Goal: Information Seeking & Learning: Learn about a topic

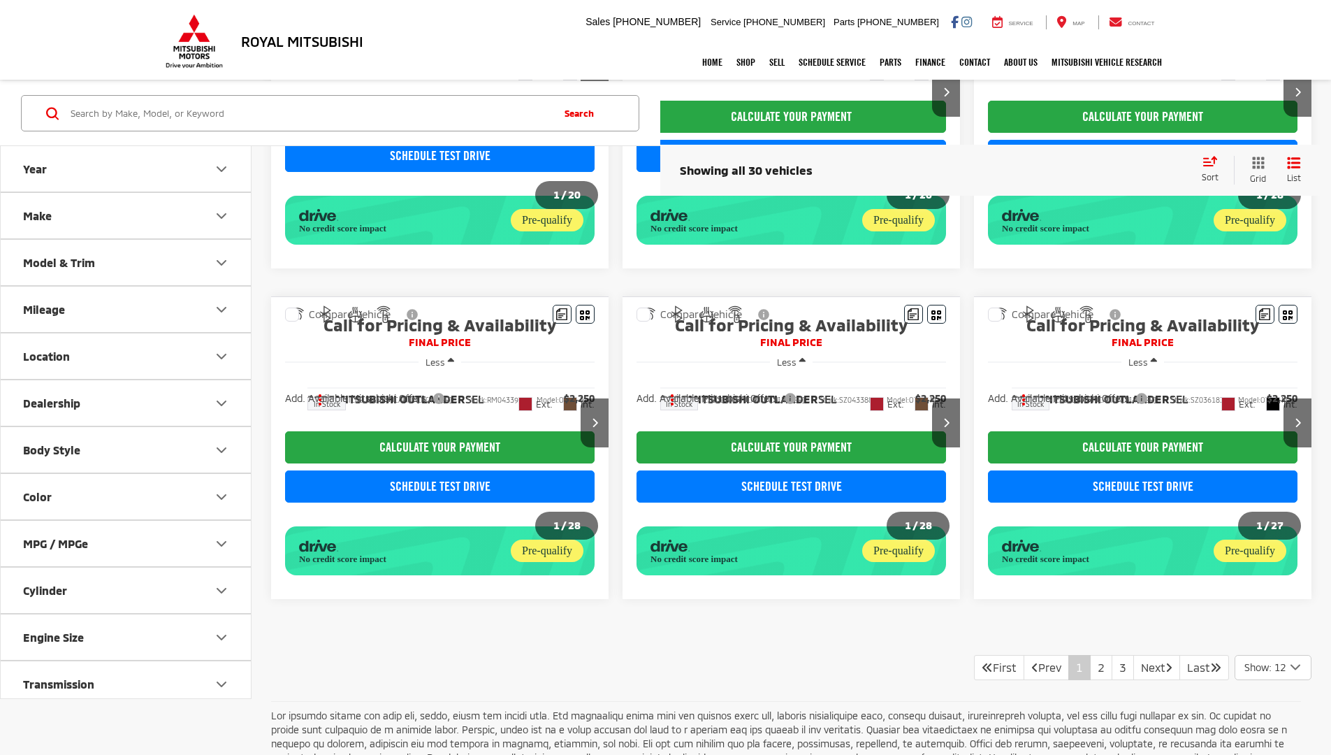
scroll to position [1032, 0]
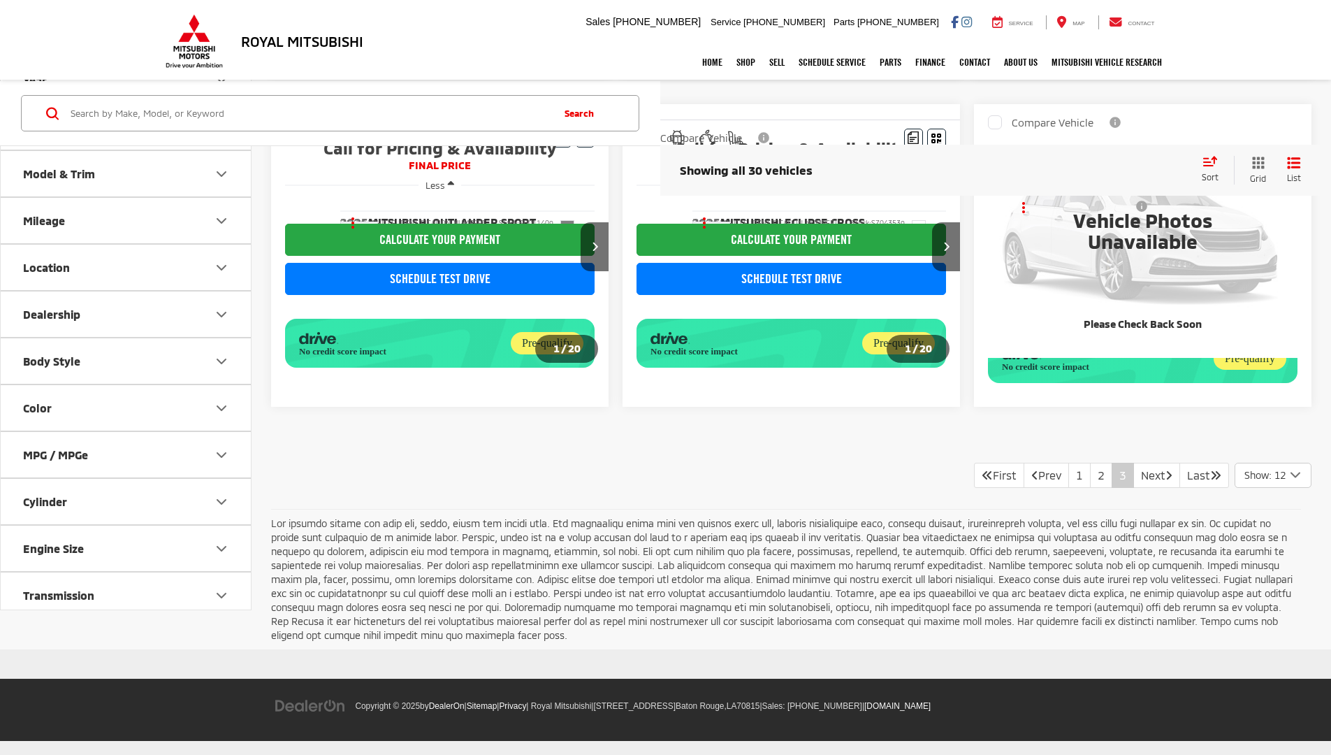
scroll to position [550, 0]
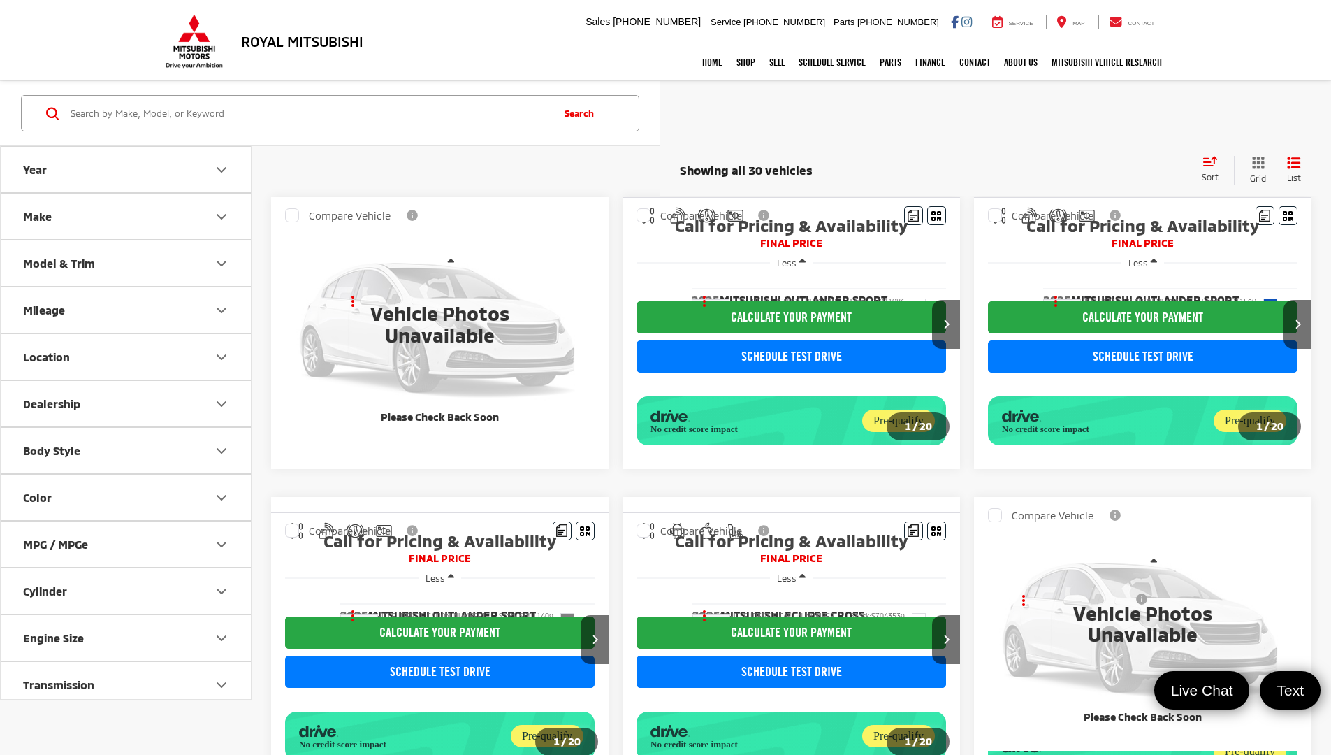
scroll to position [550, 0]
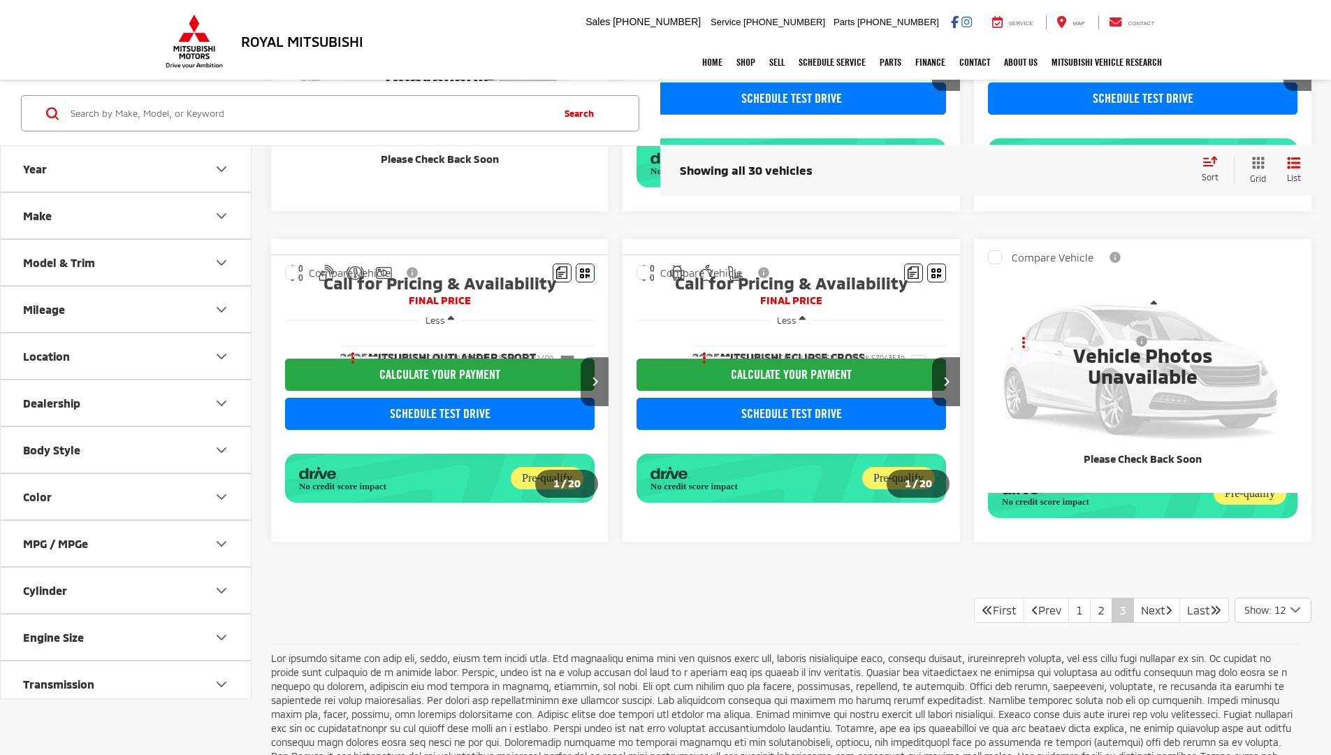
scroll to position [550, 0]
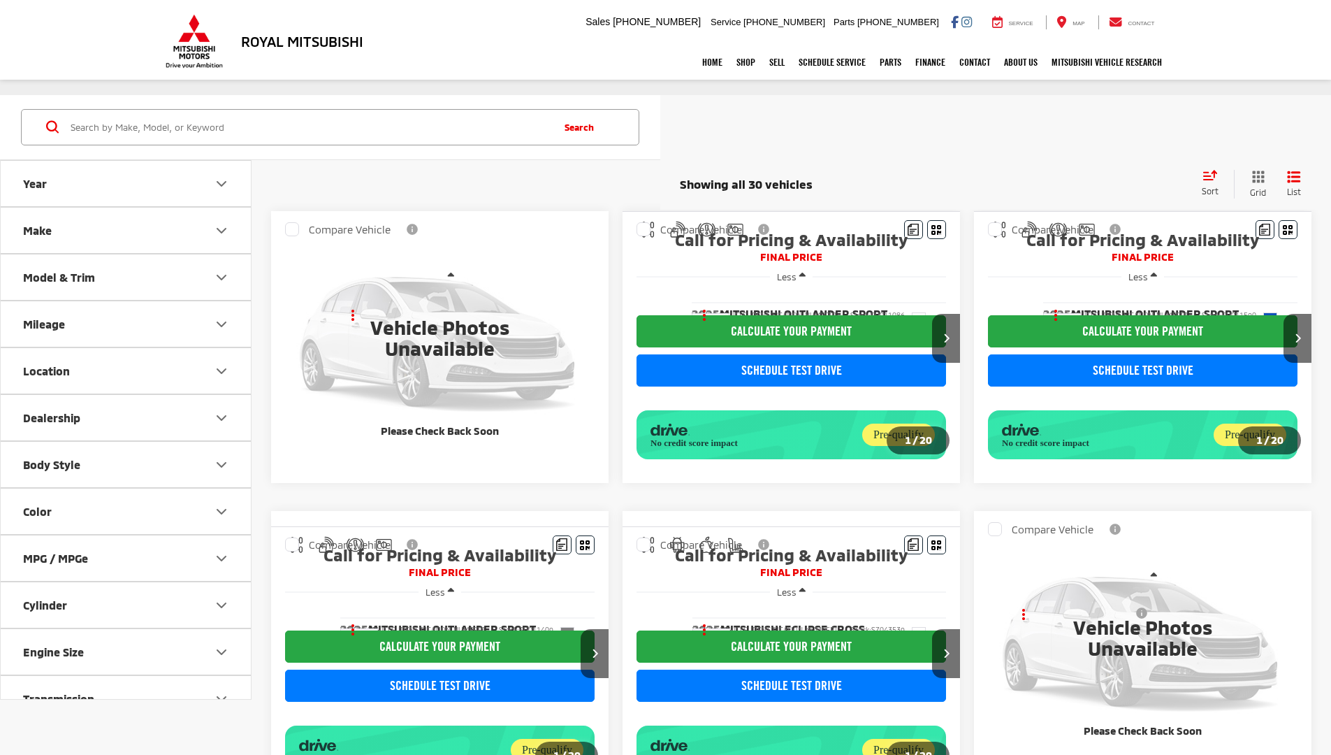
scroll to position [550, 0]
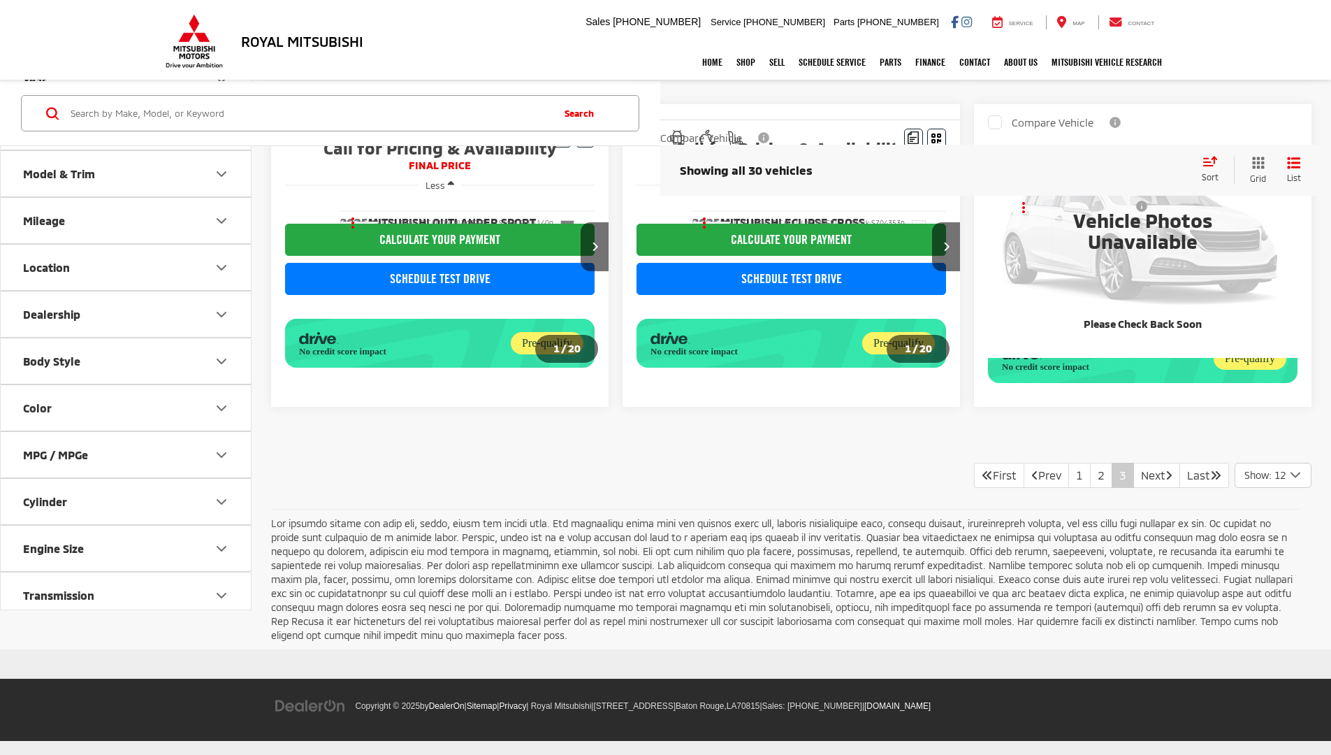
scroll to position [550, 0]
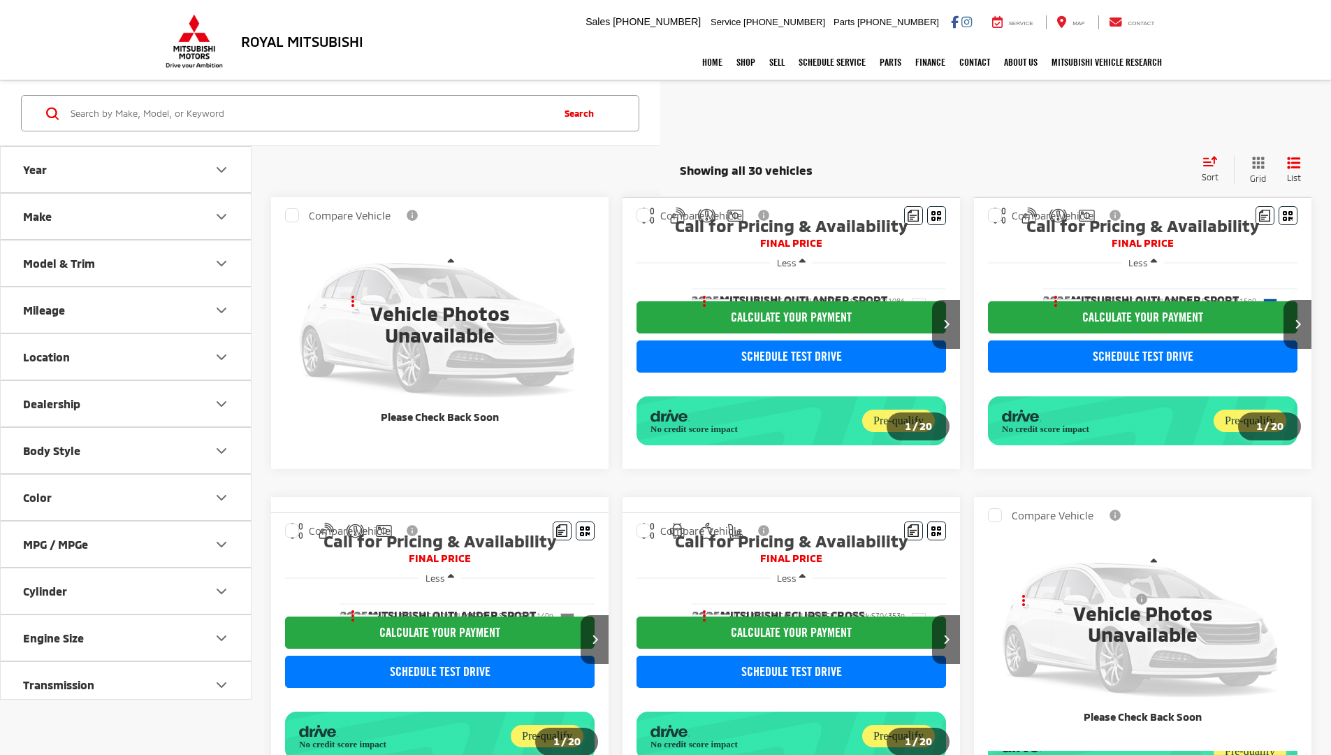
scroll to position [550, 0]
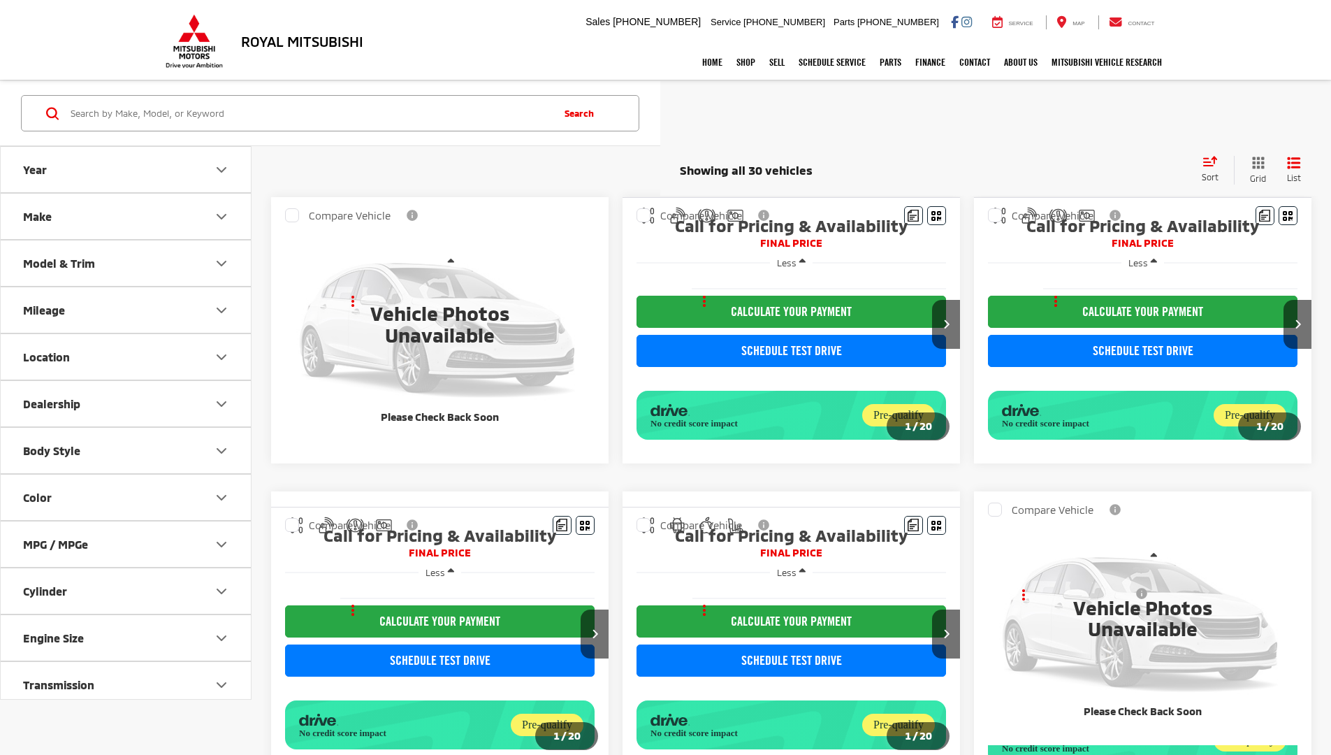
scroll to position [395, 0]
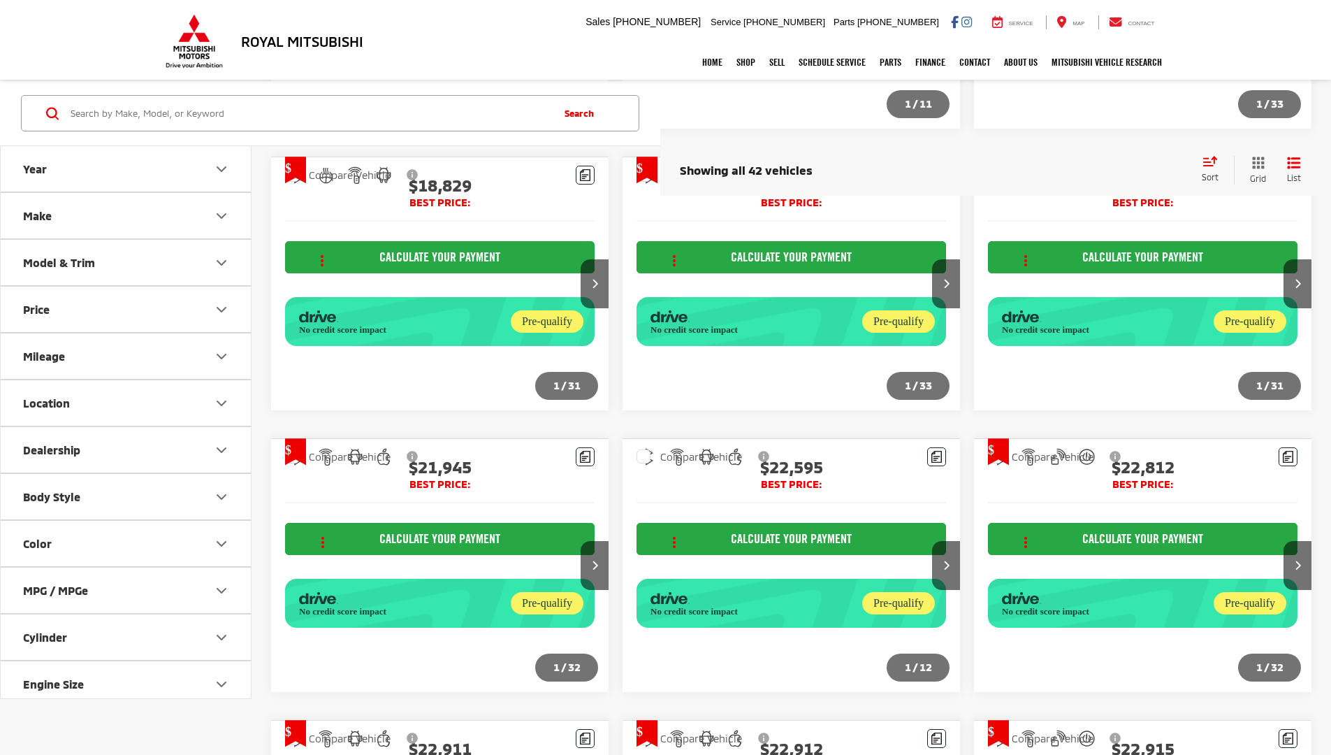
scroll to position [1661, 0]
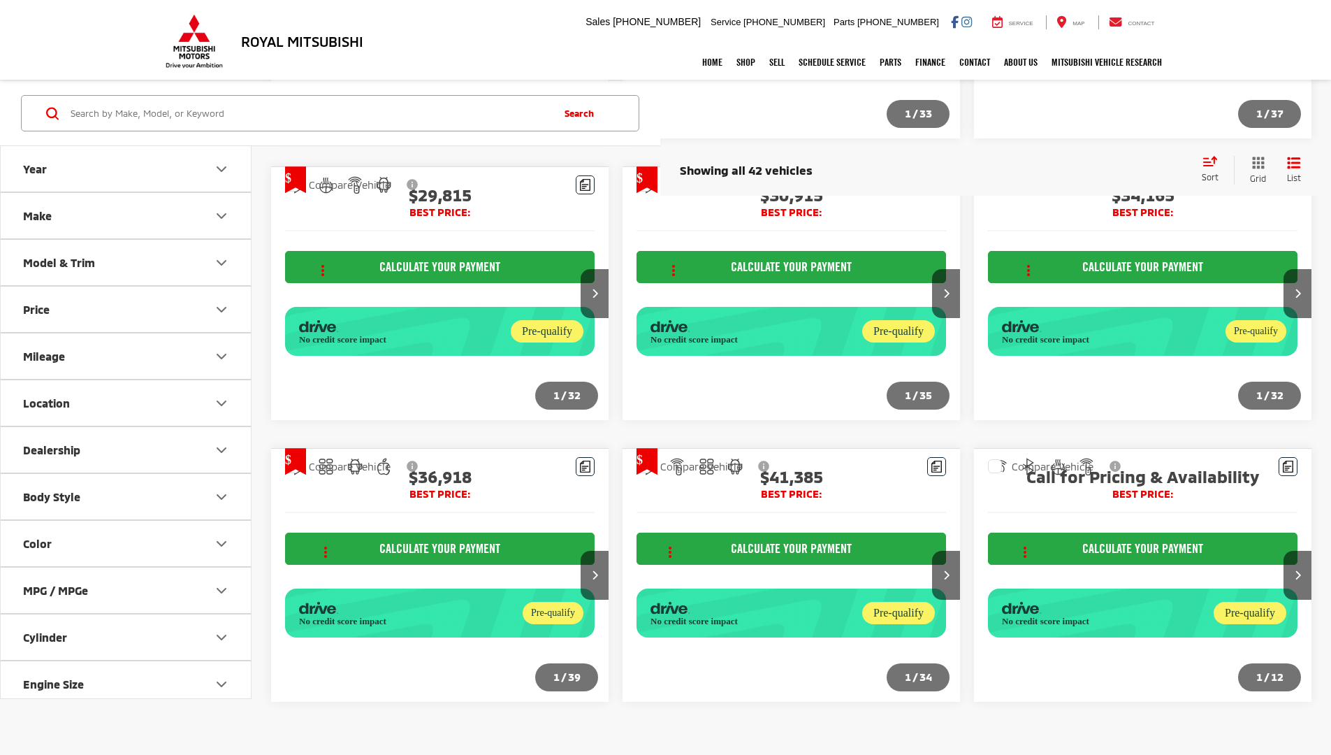
scroll to position [1176, 0]
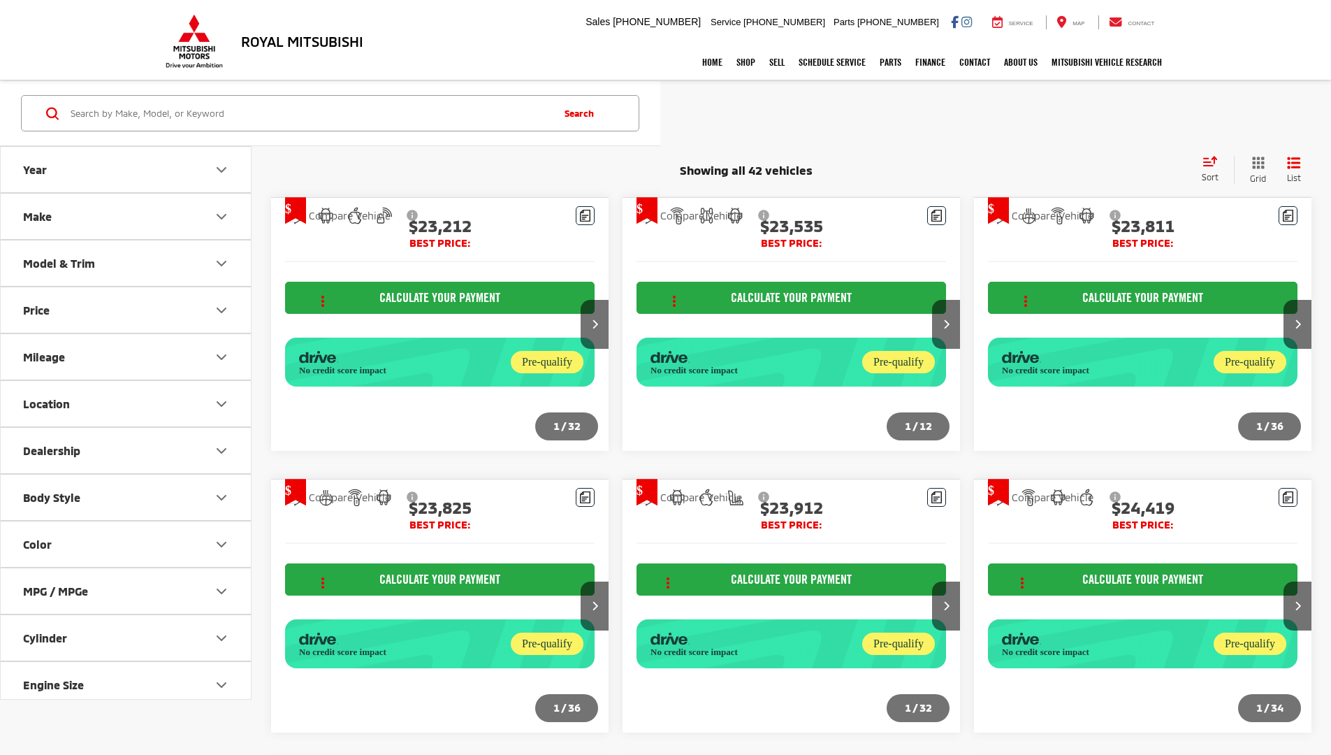
scroll to position [1187, 0]
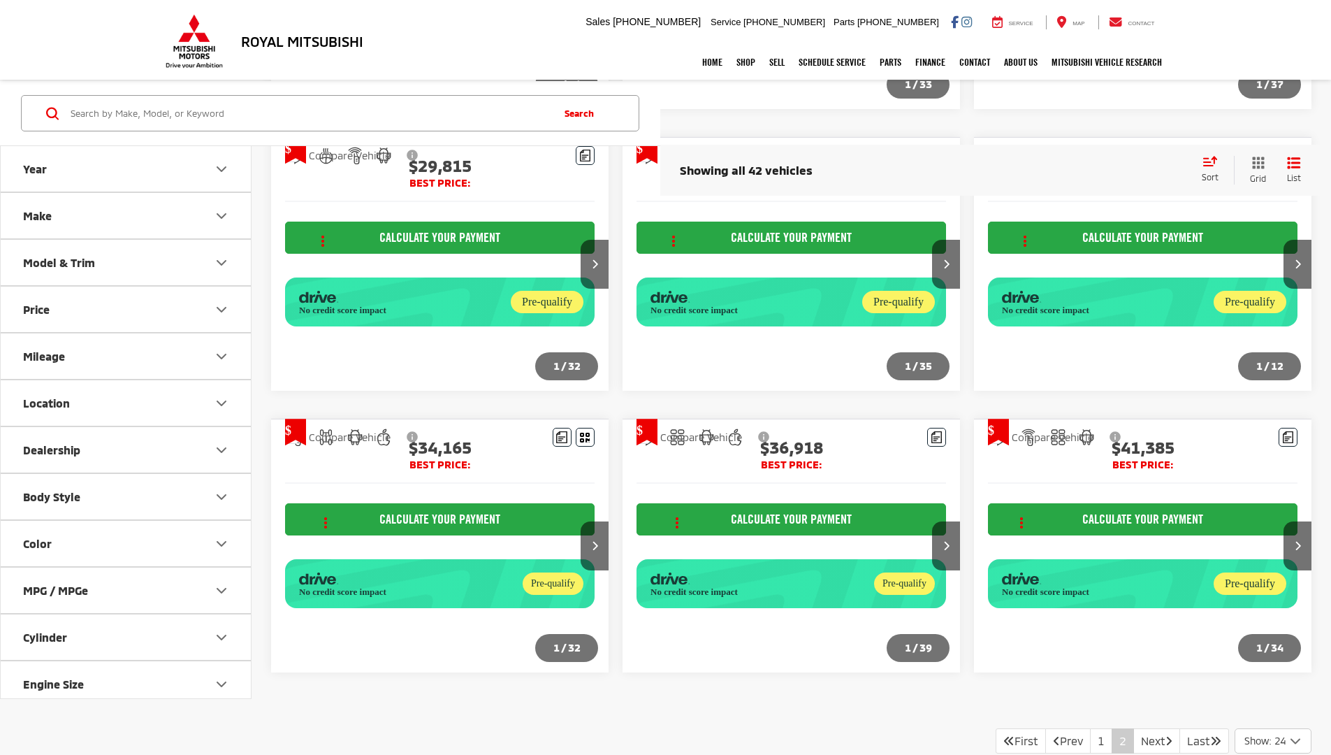
scroll to position [1320, 0]
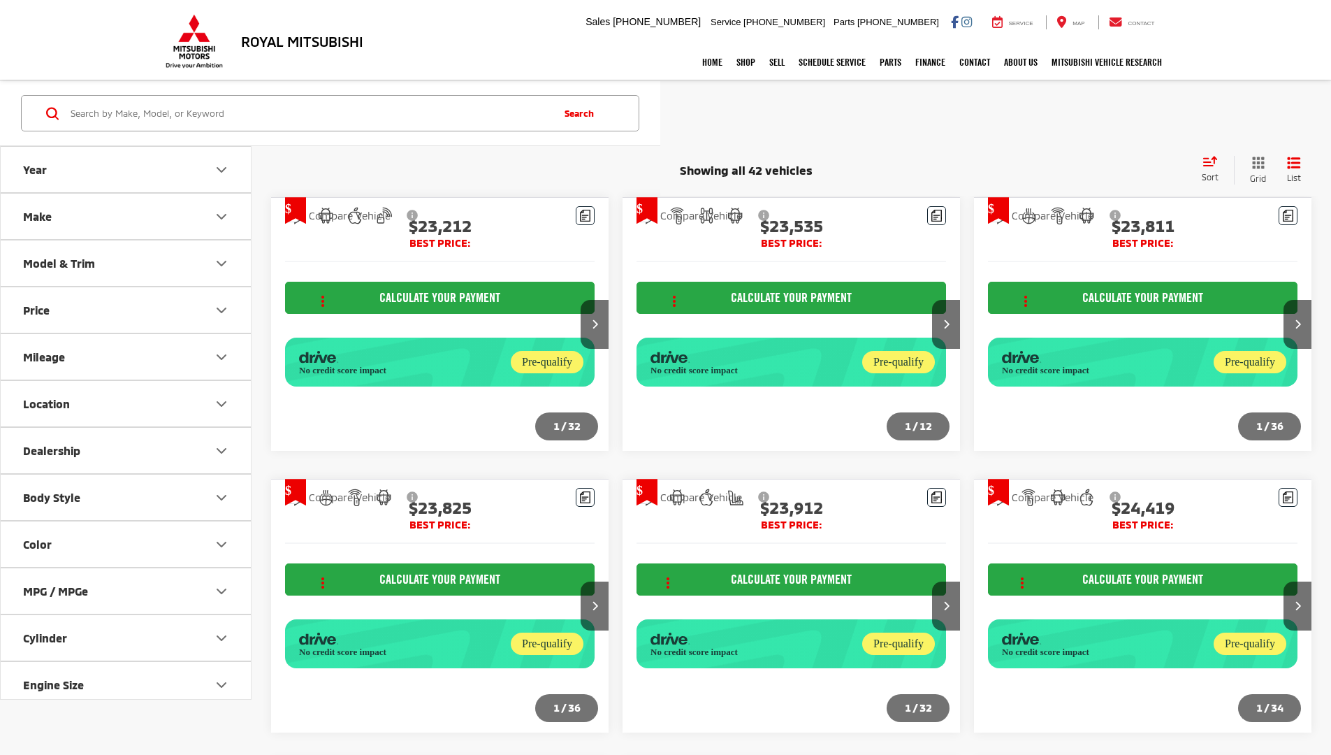
scroll to position [1320, 0]
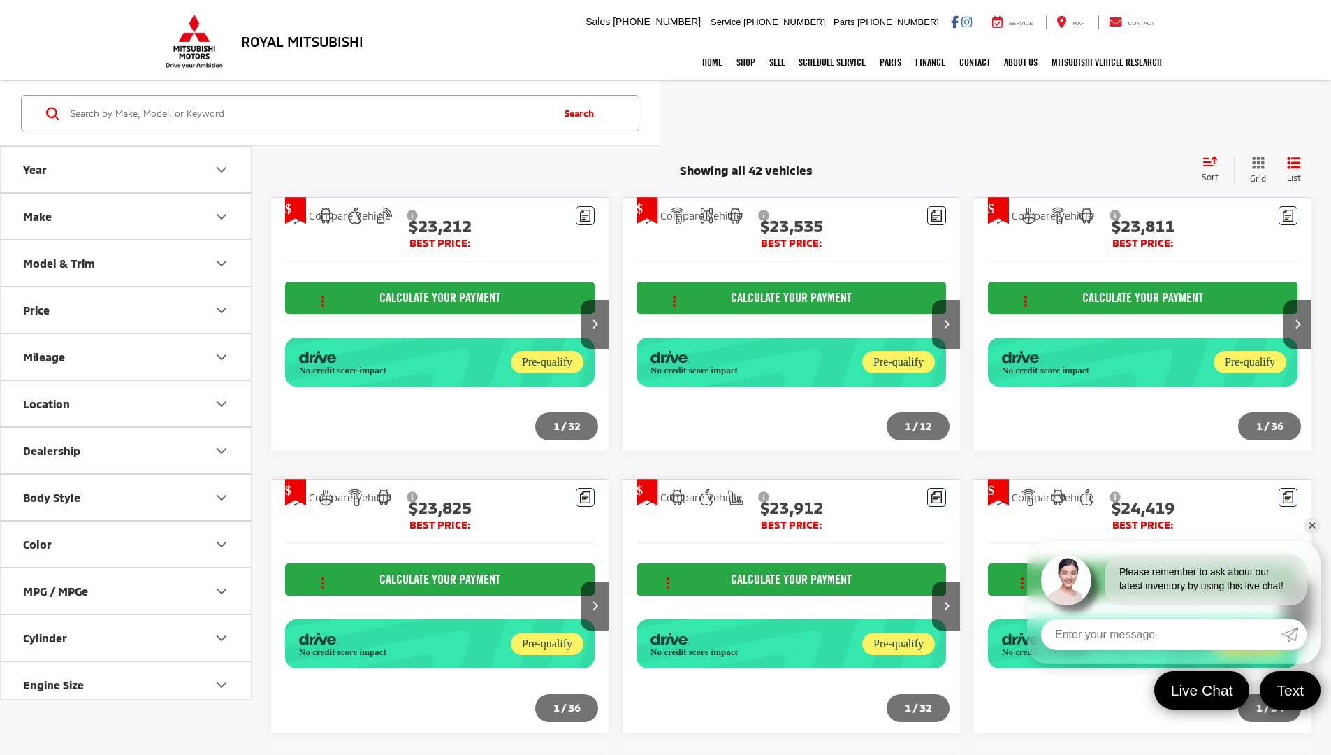
scroll to position [1320, 0]
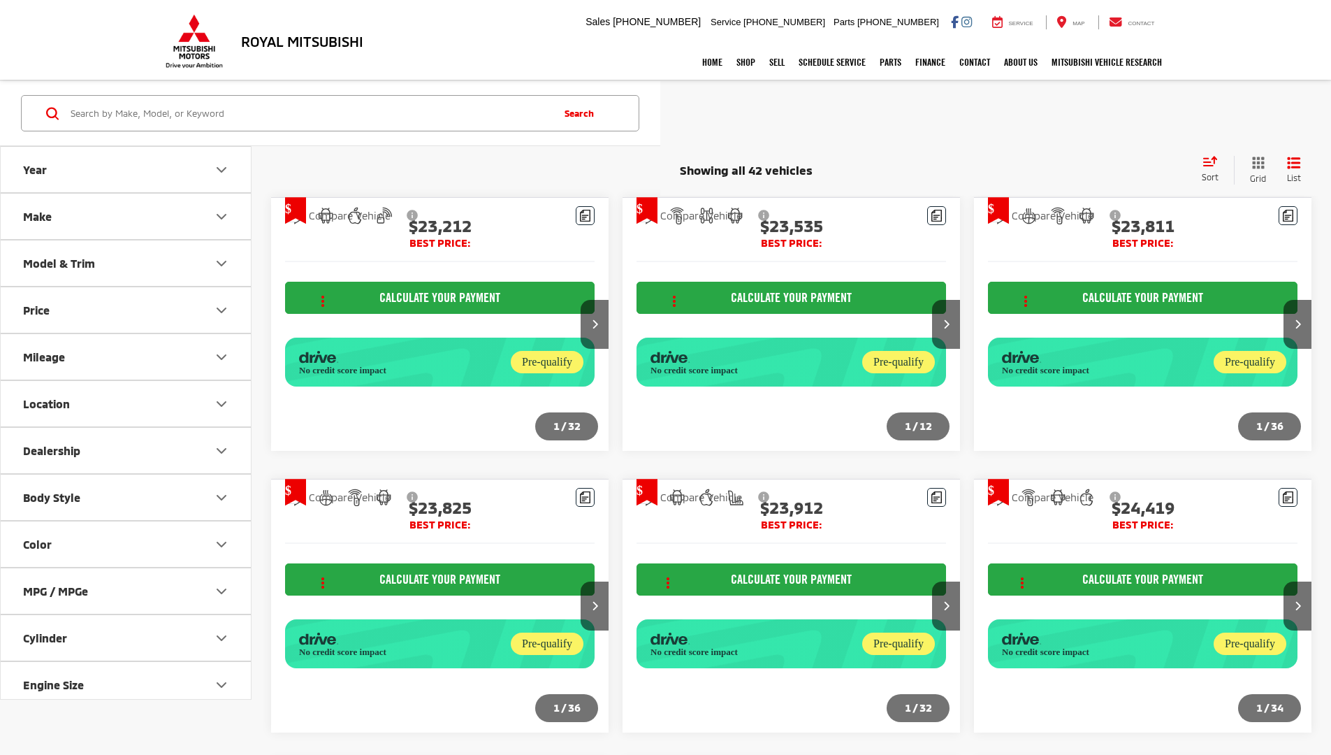
scroll to position [1320, 0]
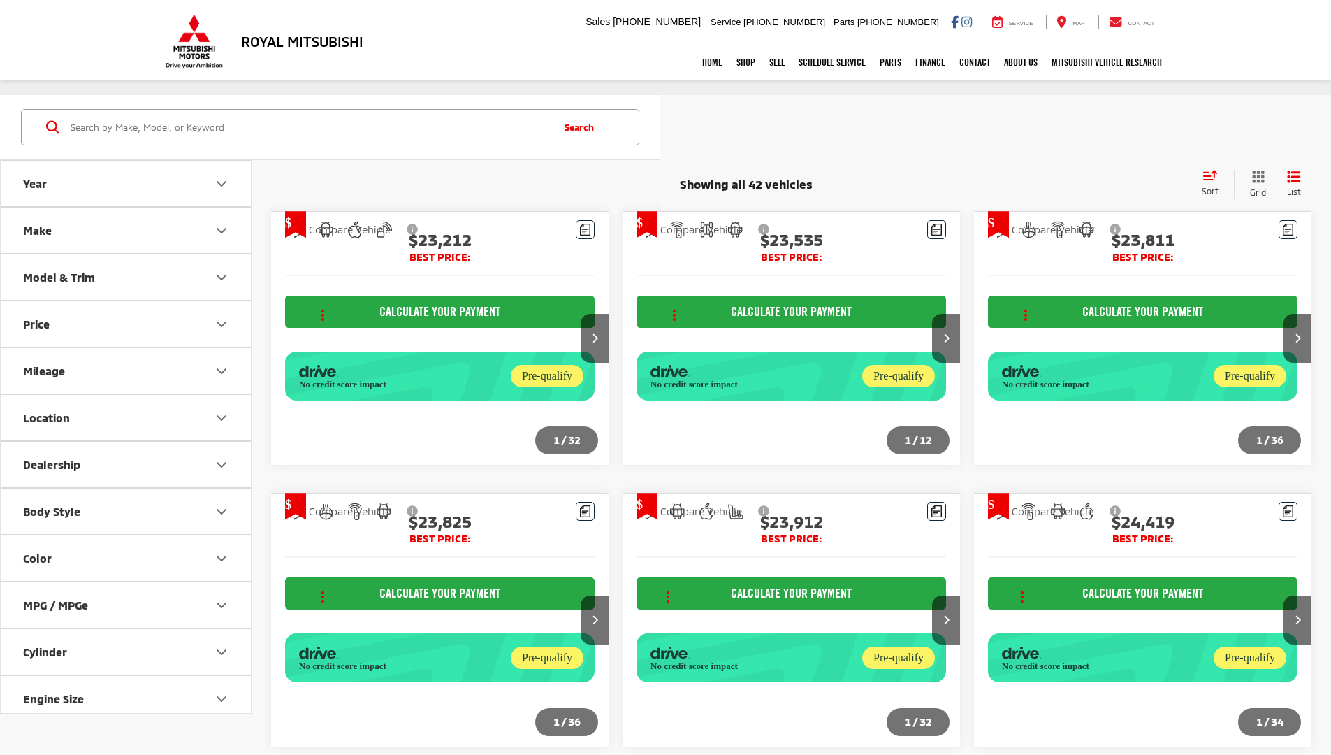
scroll to position [1320, 0]
